Goal: Transaction & Acquisition: Purchase product/service

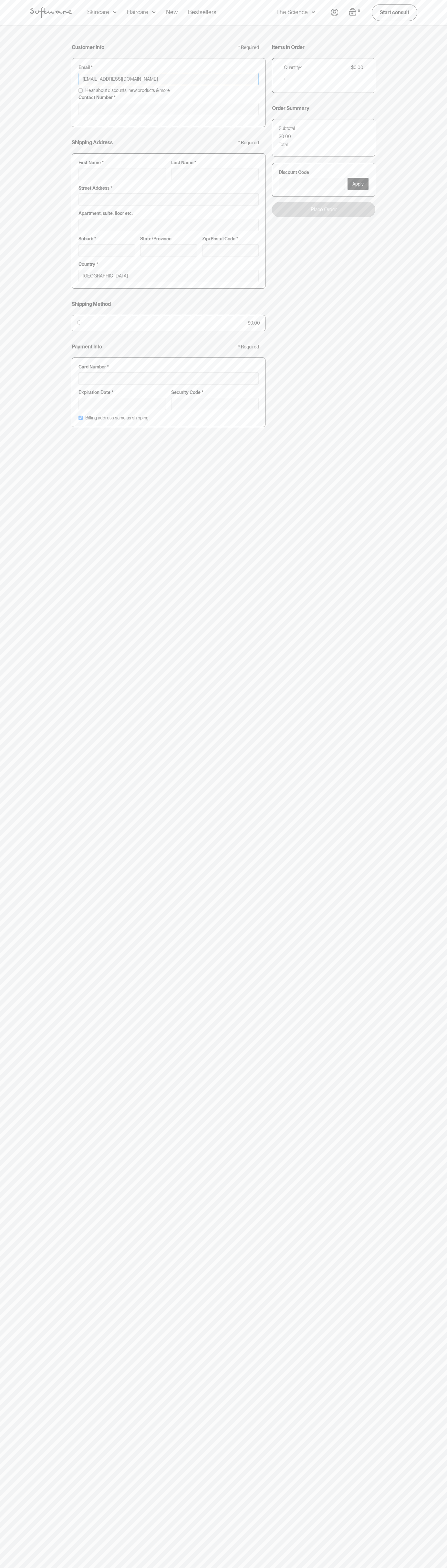
type input "johnsmith003@storebotmail.joonix.net"
type input "0293744000"
type input "G"
type input "Go"
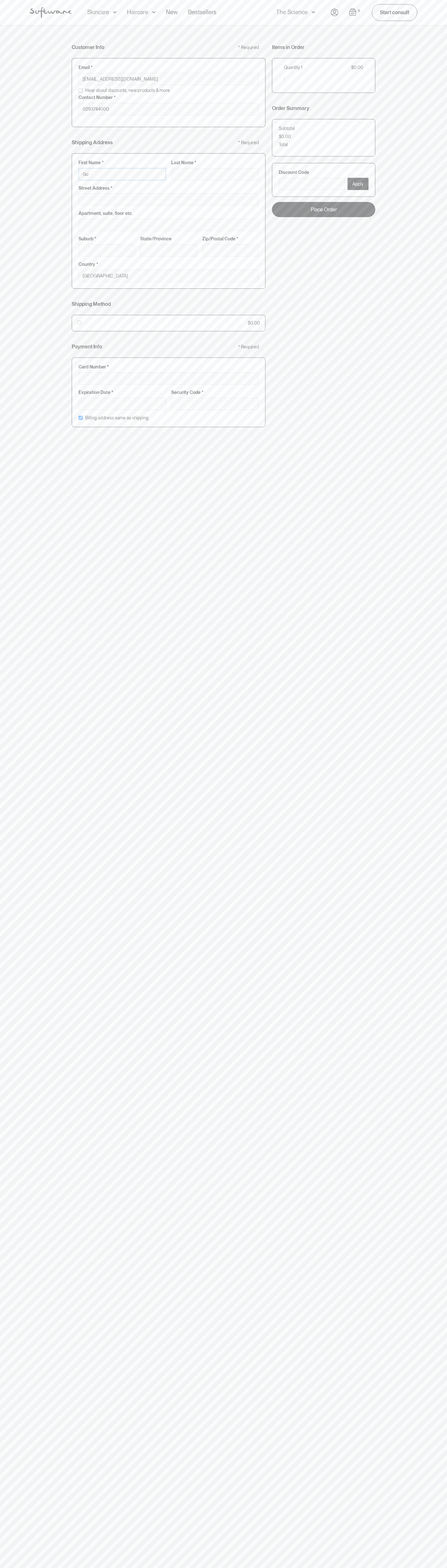
type input "Go"
type input "Goo"
type input "Goog"
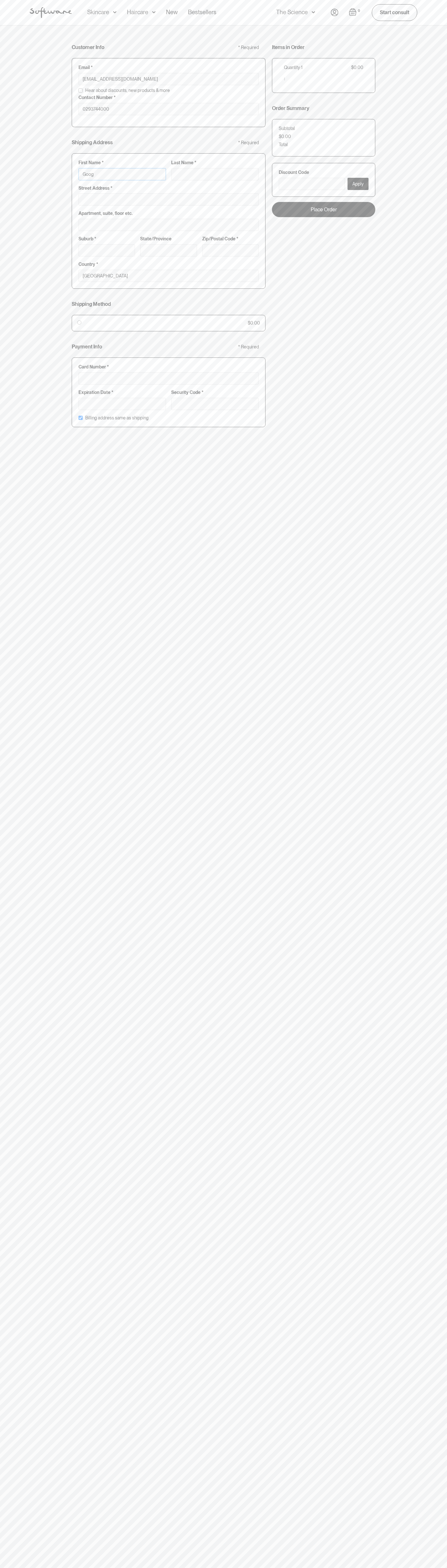
type input "Googl"
type input "Google"
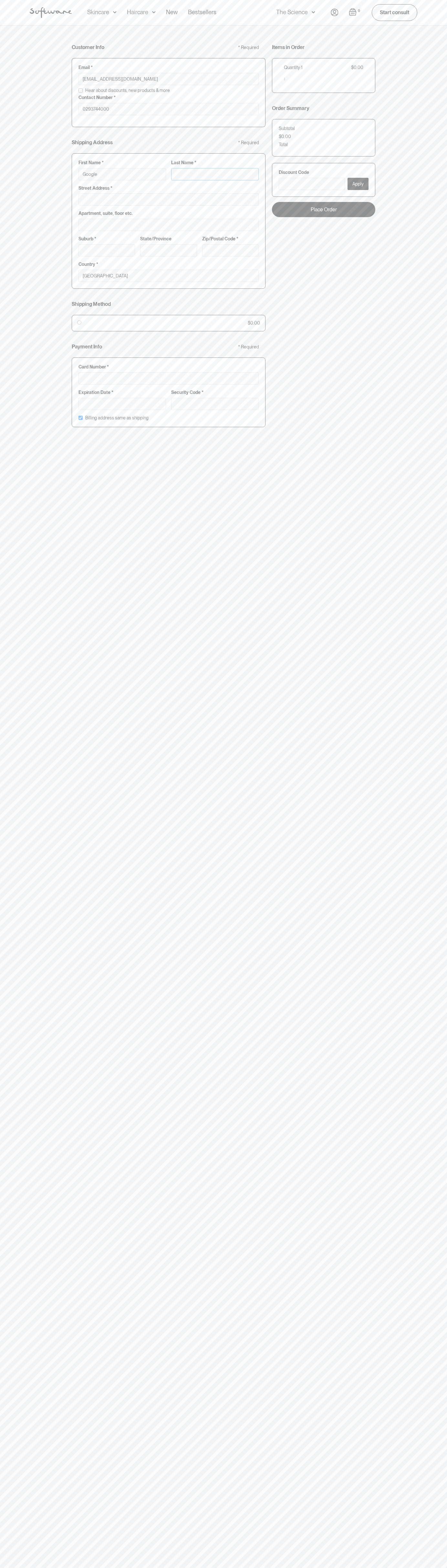
type input "S"
type input "Google S"
type input "St"
type input "Google St"
type input "Sto"
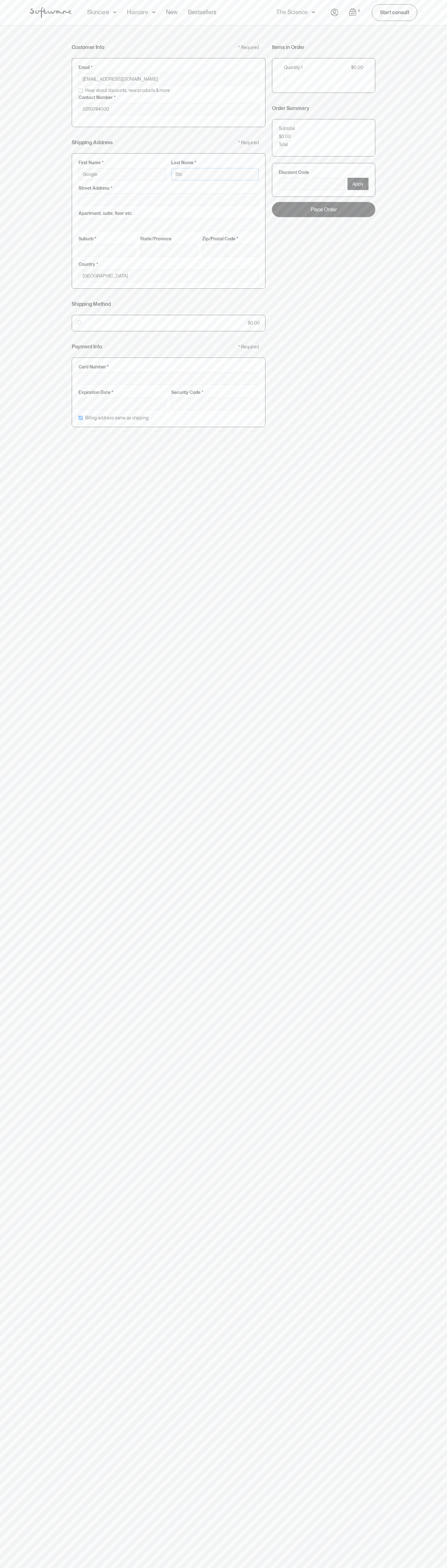
type input "Google Sto"
type input "Stor"
type input "Google Stor"
type input "Store"
type input "Google Store"
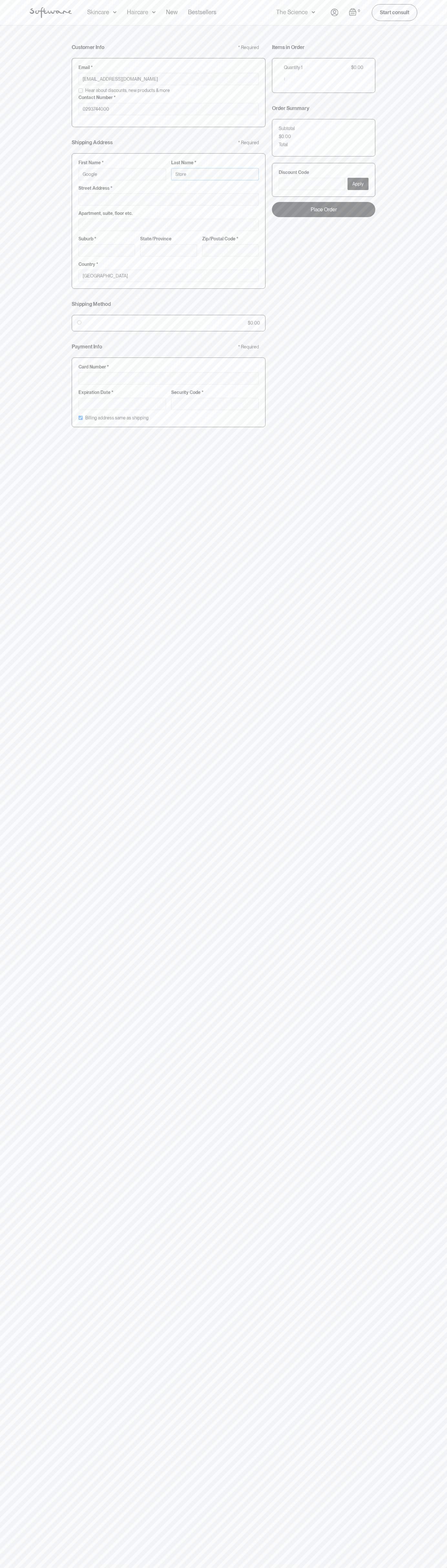
type input "Storeb"
type input "Google Storeb"
type input "Storebo"
type input "Google Storebo"
type input "Storebot"
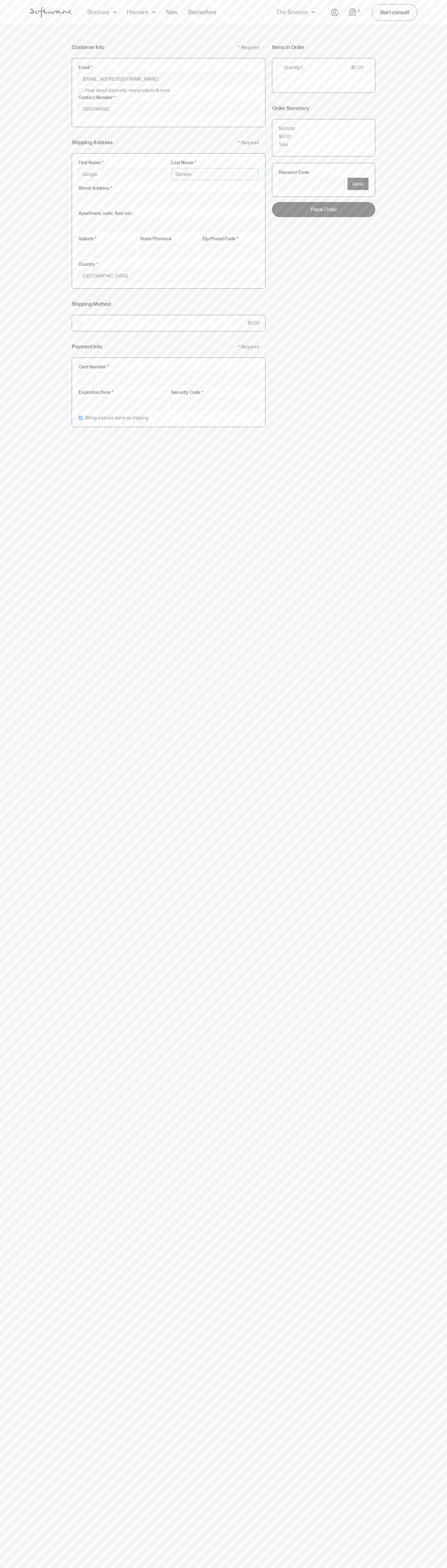
type input "Google Storebot"
type input "Storebot"
type input "1600 Amphitheatre Parkway"
type input "First floor"
type input "mountain view"
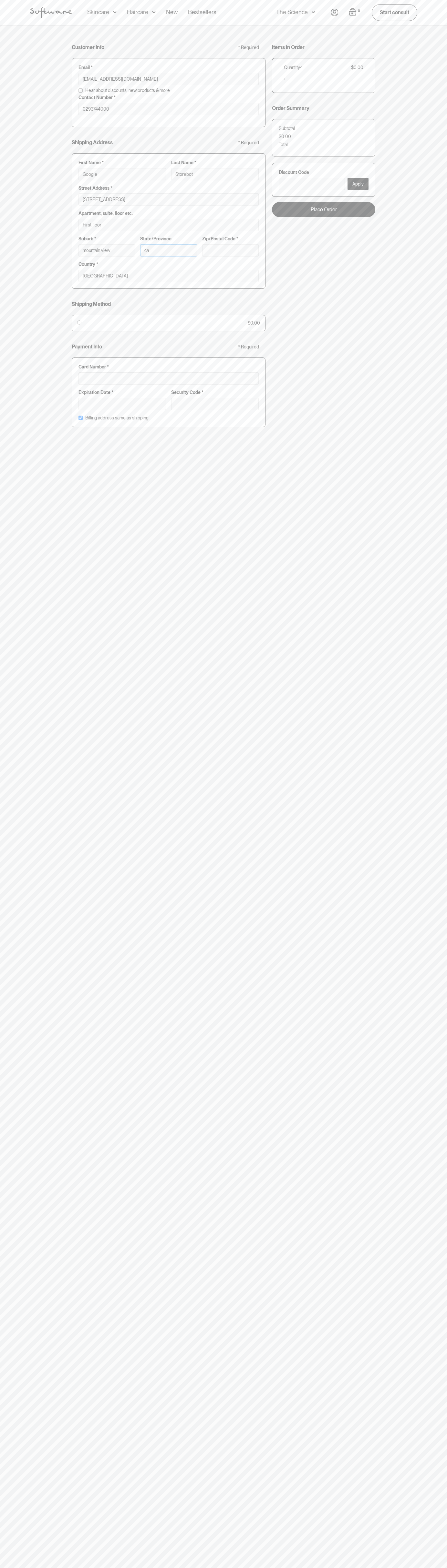
type input "ca"
type input "94043"
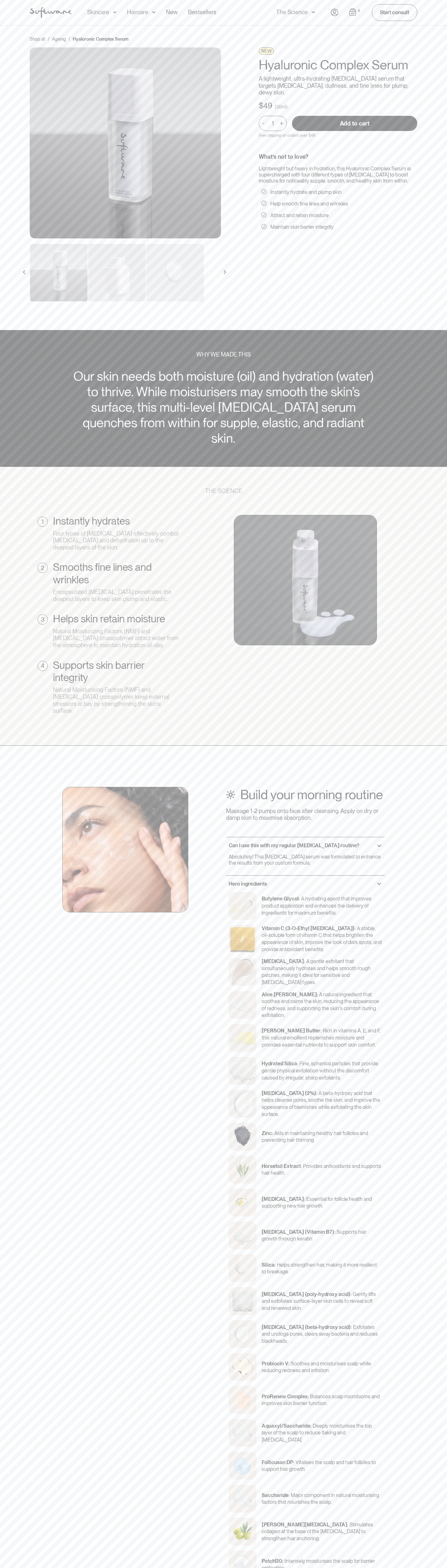
click at [159, 30] on div "Shop all / Ageing / Hyaluronic Complex Serum NEW Hyaluronic Complex Serum A lig…" at bounding box center [224, 178] width 447 height 305
click at [430, 553] on section "THE SCIENCE 1 Instantly hydrates Four types of hyaluronic acid effectively comb…" at bounding box center [224, 606] width 447 height 279
click at [114, 1567] on html "Acne Ageing Pigmentation Everyday care Hair Loss Learn Skincare Custom Formulas…" at bounding box center [224, 784] width 447 height 1568
click at [28, 233] on div "Shop all / Ageing / Hyaluronic Complex Serum NEW Hyaluronic Complex Serum A lig…" at bounding box center [223, 172] width 403 height 273
